Goal: Task Accomplishment & Management: Manage account settings

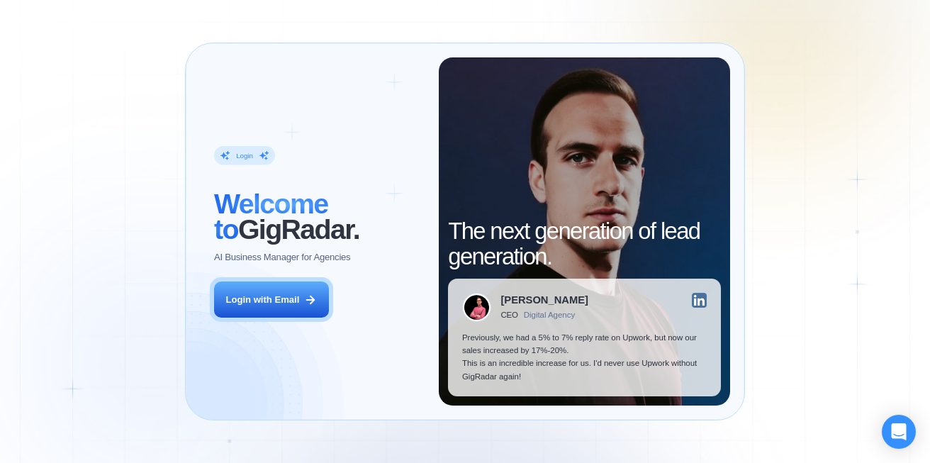
click at [265, 278] on div "Login ‍ Welcome to GigRadar. AI Business Manager for Agencies Login with Email" at bounding box center [319, 231] width 239 height 349
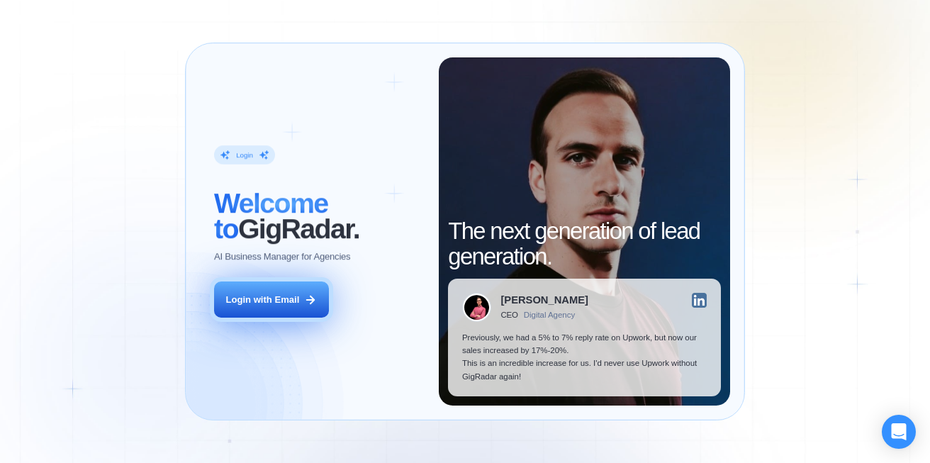
click at [268, 287] on button "Login with Email" at bounding box center [271, 300] width 115 height 36
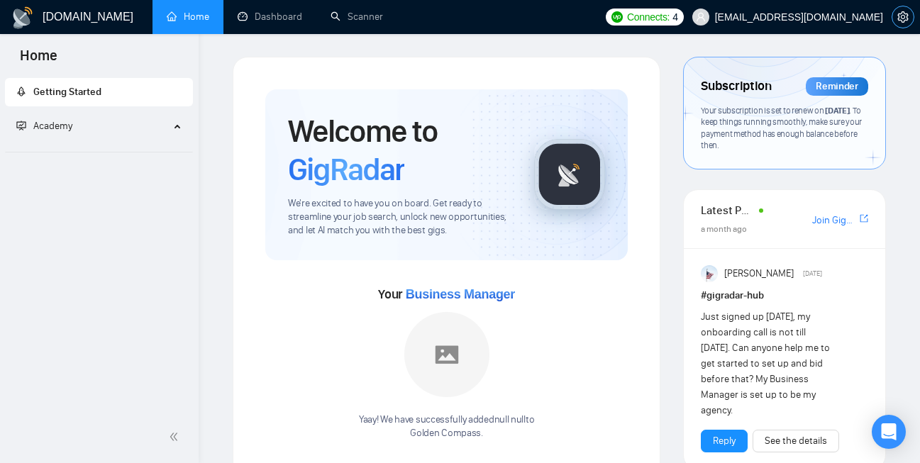
click at [903, 16] on icon "setting" at bounding box center [902, 16] width 11 height 11
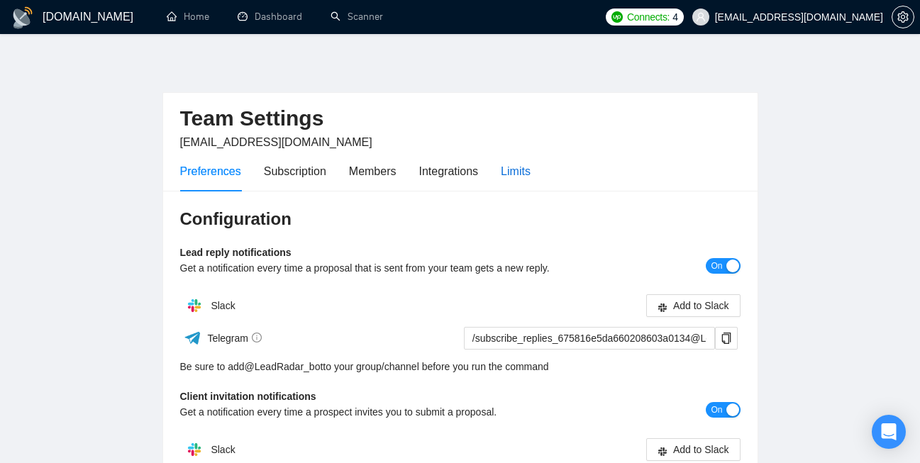
click at [530, 172] on div "Limits" at bounding box center [516, 171] width 30 height 18
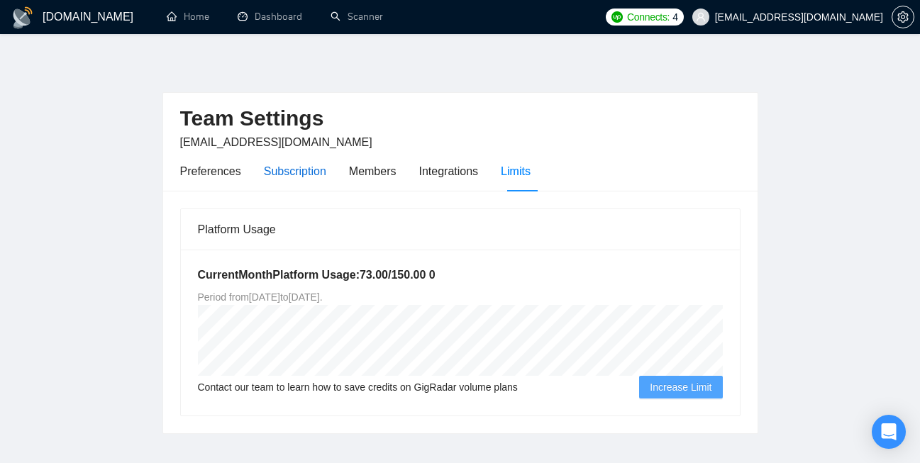
click at [326, 173] on div "Subscription" at bounding box center [295, 171] width 62 height 18
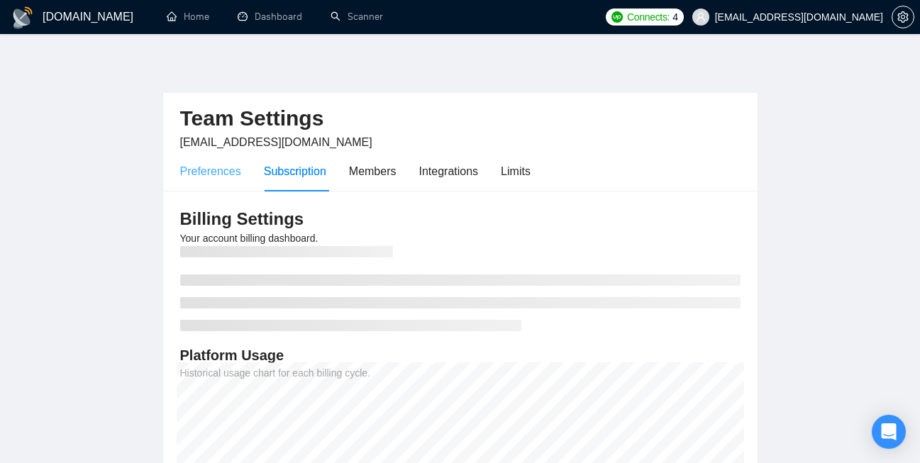
click at [217, 180] on div "Preferences" at bounding box center [210, 171] width 61 height 40
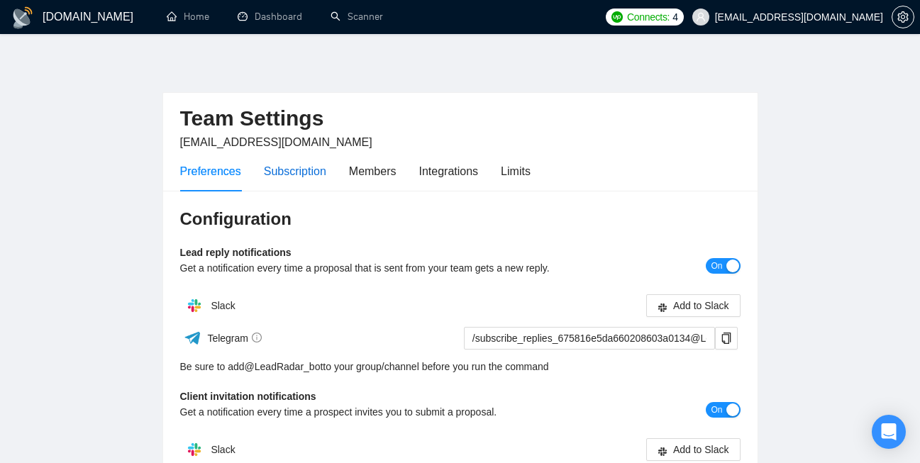
click at [283, 165] on div "Subscription" at bounding box center [295, 171] width 62 height 18
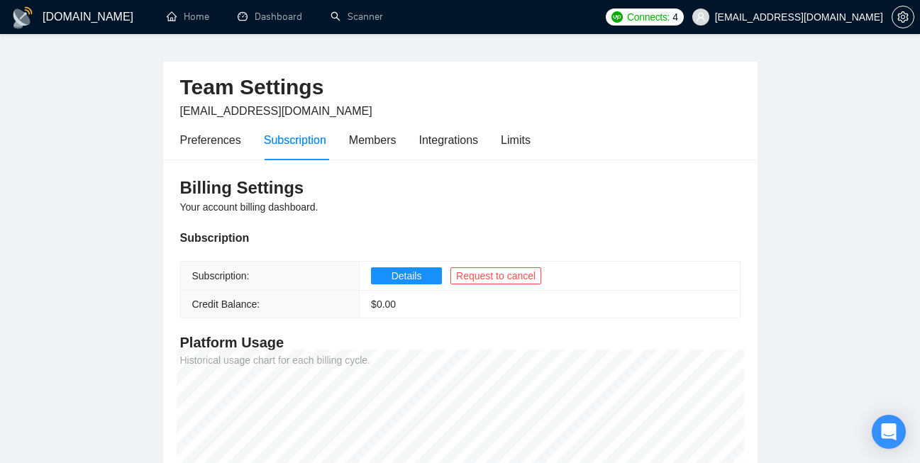
scroll to position [31, 0]
click at [397, 273] on span "Details" at bounding box center [406, 276] width 30 height 16
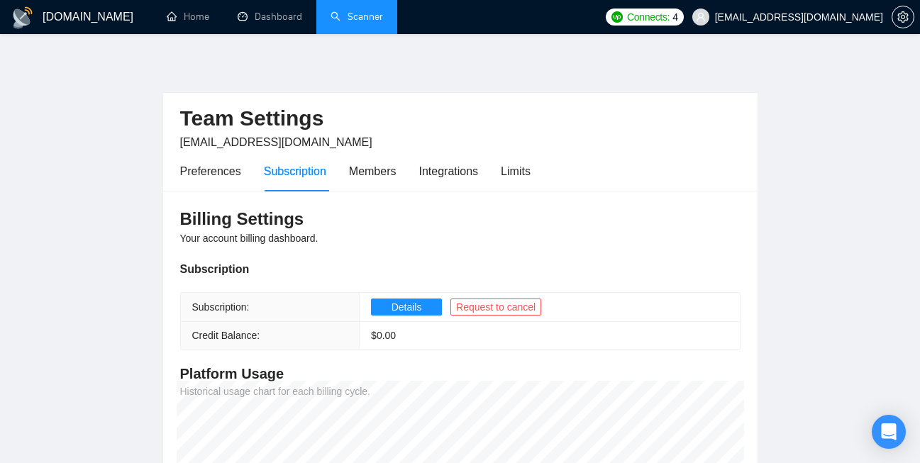
click at [366, 11] on link "Scanner" at bounding box center [356, 17] width 52 height 12
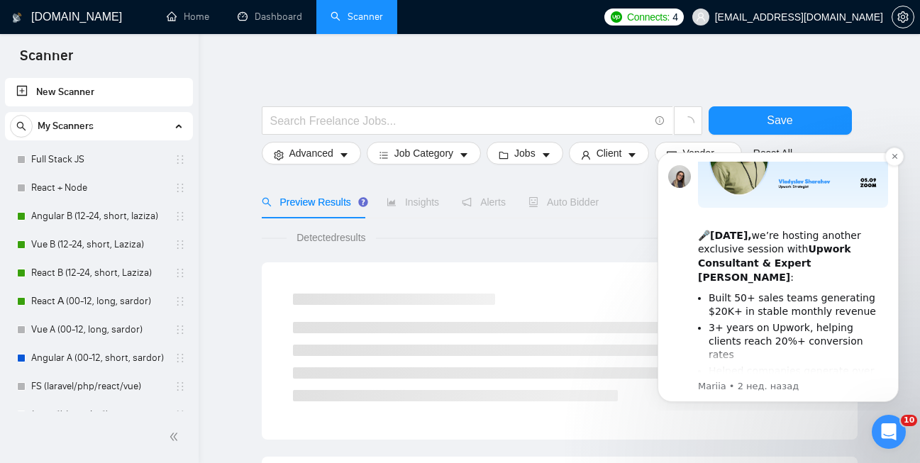
scroll to position [81, 0]
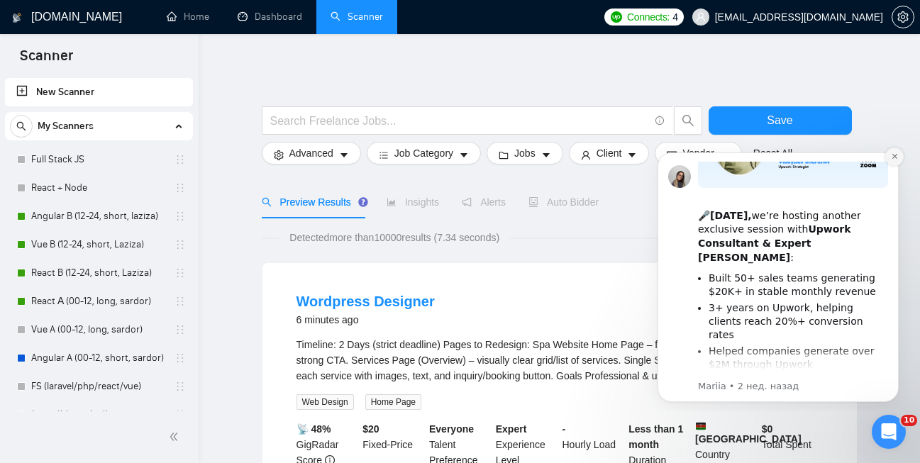
click at [893, 154] on icon "Dismiss notification" at bounding box center [895, 156] width 8 height 8
